Goal: Information Seeking & Learning: Find specific fact

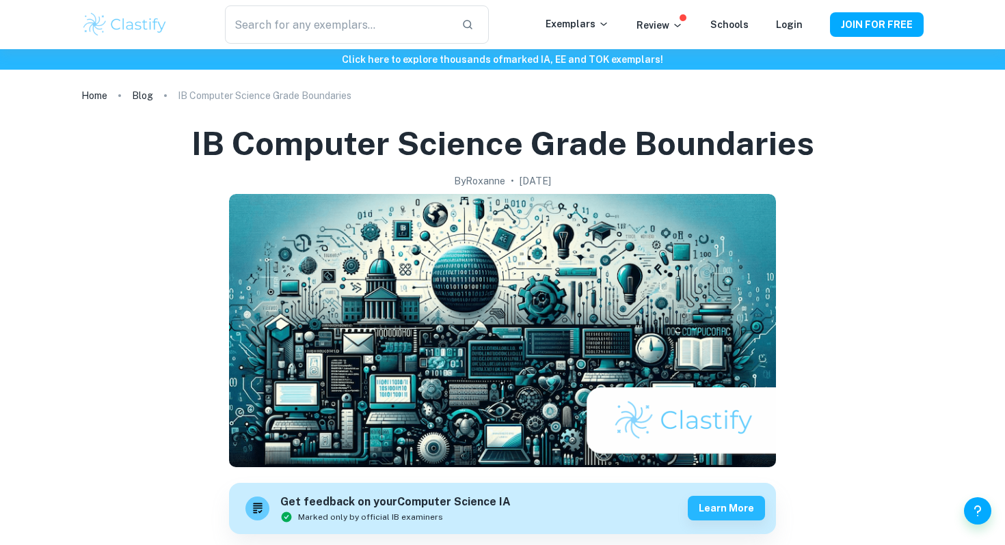
scroll to position [721, 0]
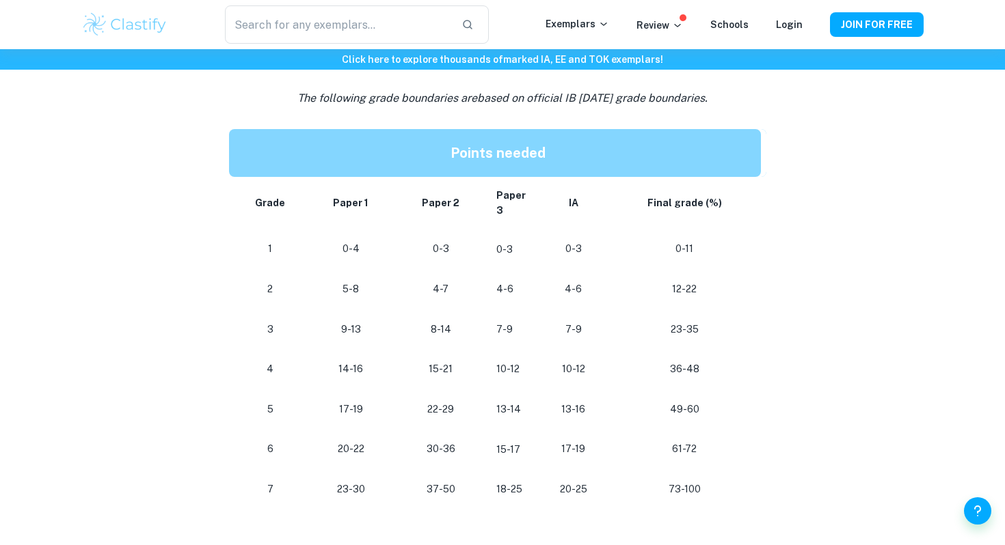
scroll to position [649, 0]
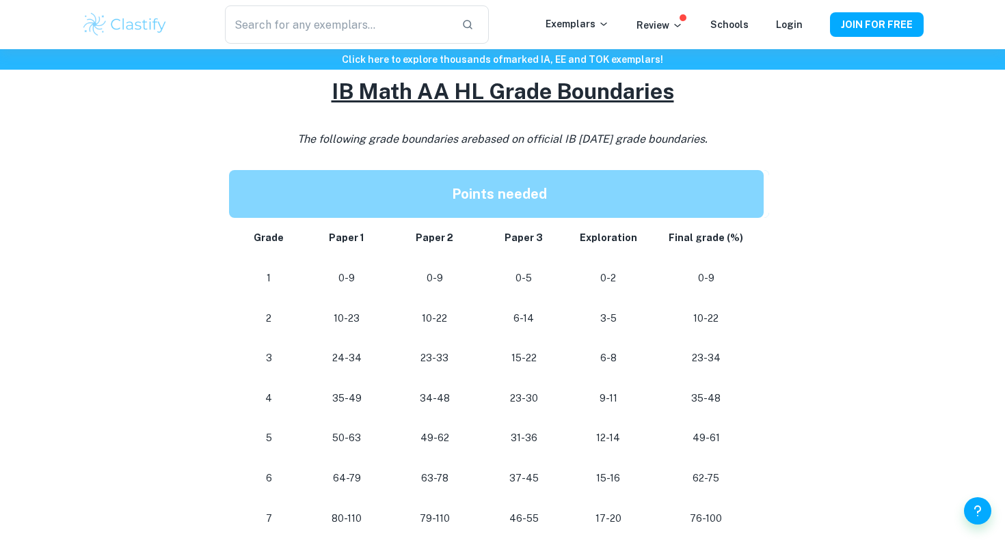
scroll to position [653, 0]
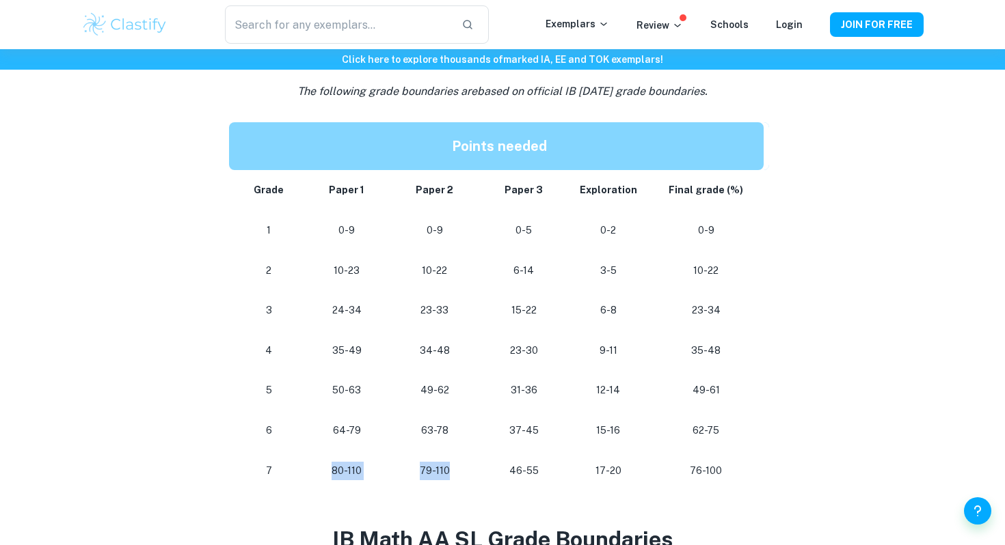
drag, startPoint x: 331, startPoint y: 470, endPoint x: 450, endPoint y: 472, distance: 118.9
click at [450, 472] on tr "7 80-110 79-110 [PHONE_NUMBER] 76-100" at bounding box center [499, 471] width 540 height 40
click at [556, 462] on p "46-55" at bounding box center [524, 471] width 68 height 18
